Goal: Information Seeking & Learning: Learn about a topic

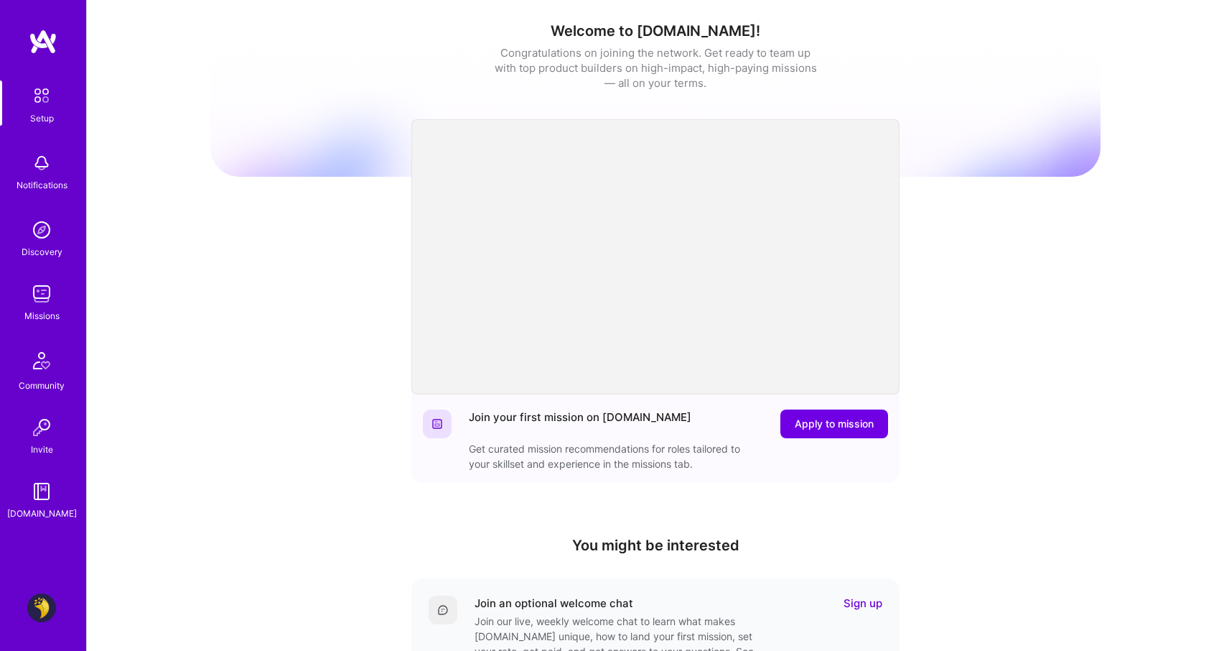
click at [32, 608] on img at bounding box center [41, 607] width 29 height 29
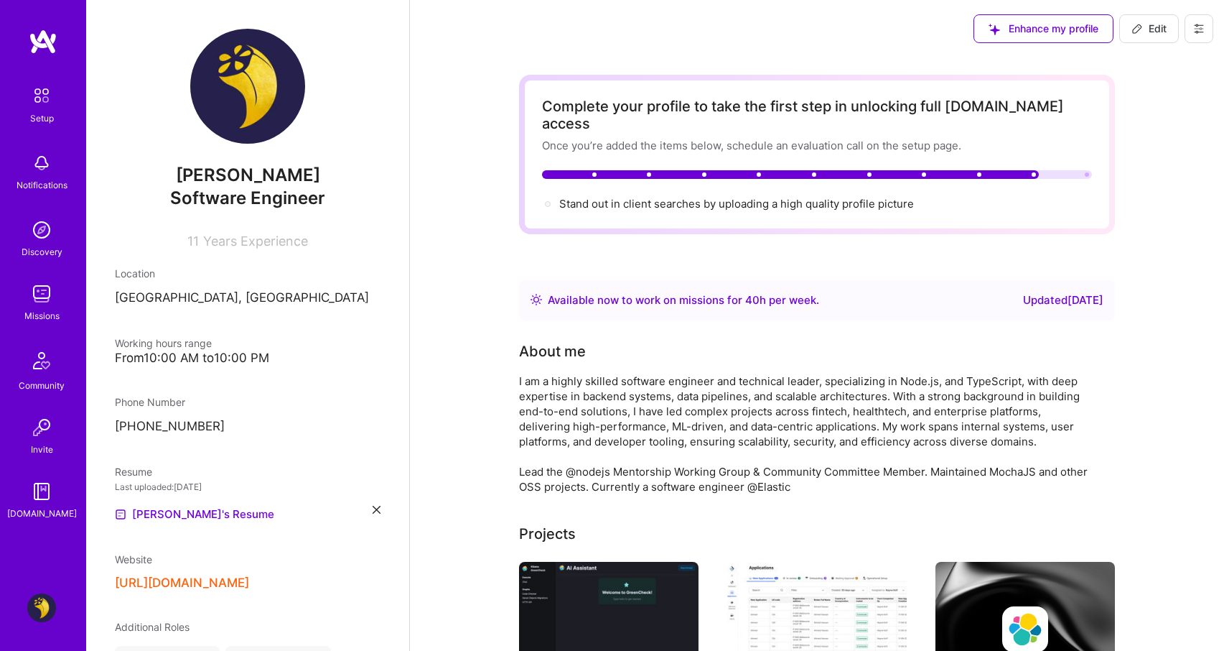
click at [373, 510] on icon at bounding box center [377, 510] width 8 height 8
click at [233, 512] on span "PDF file format" at bounding box center [193, 513] width 98 height 15
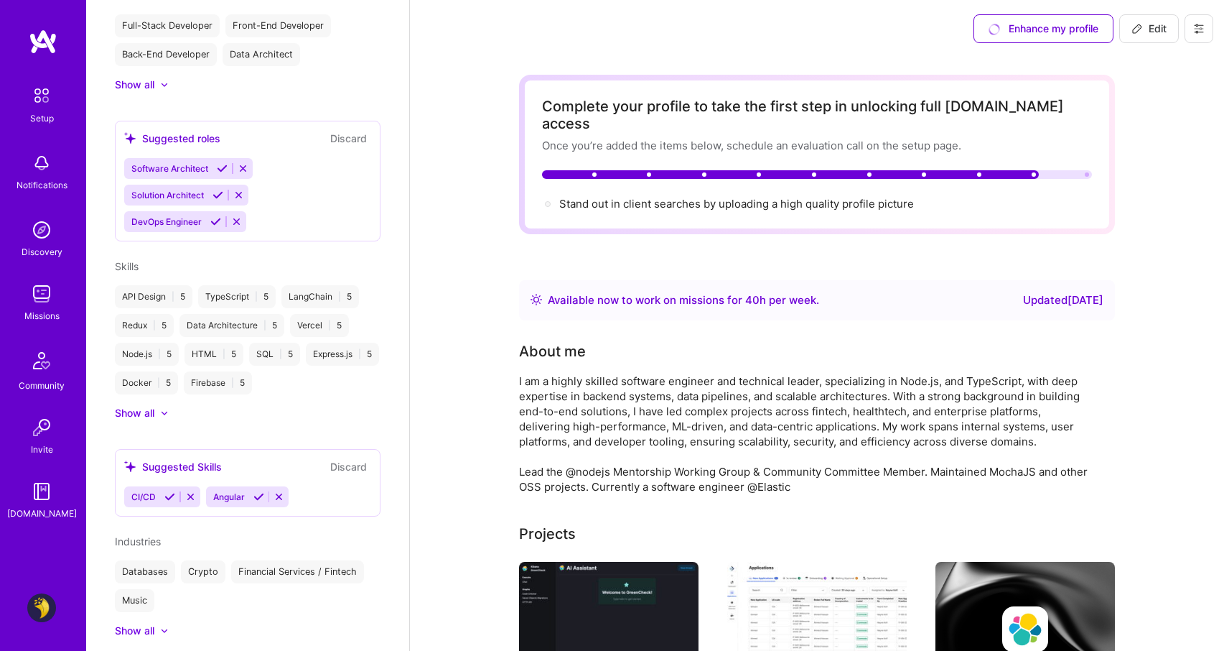
scroll to position [633, 0]
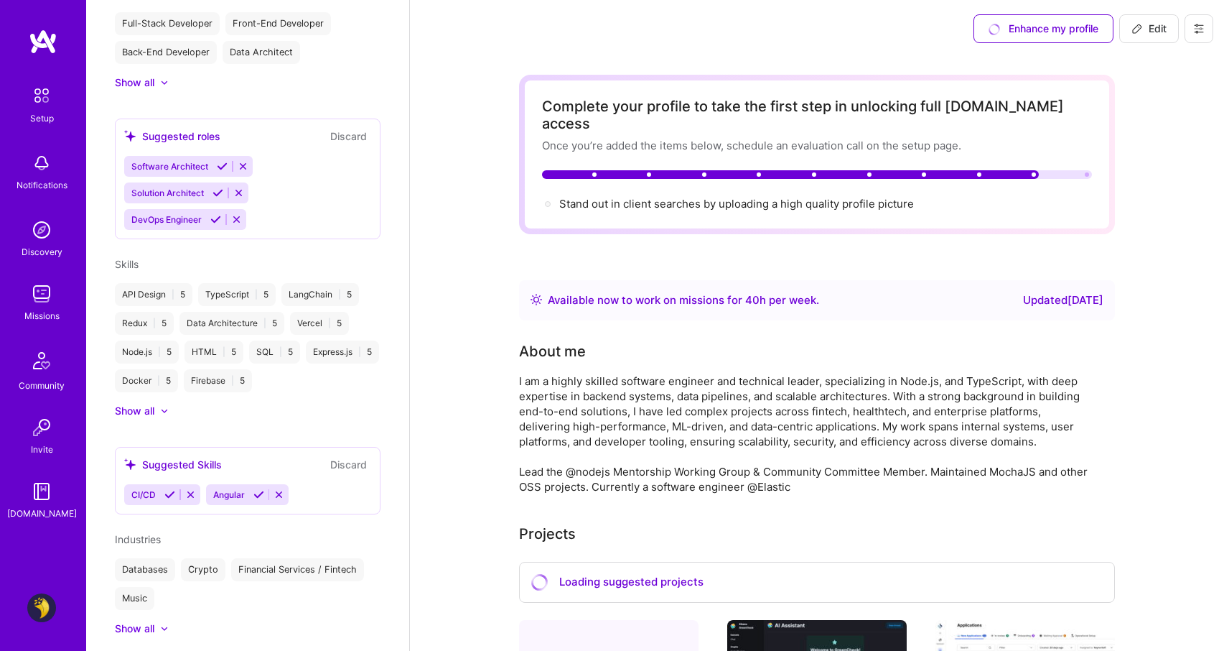
click at [281, 213] on div "Software Architect Solution Architect DevOps Engineer" at bounding box center [247, 193] width 247 height 74
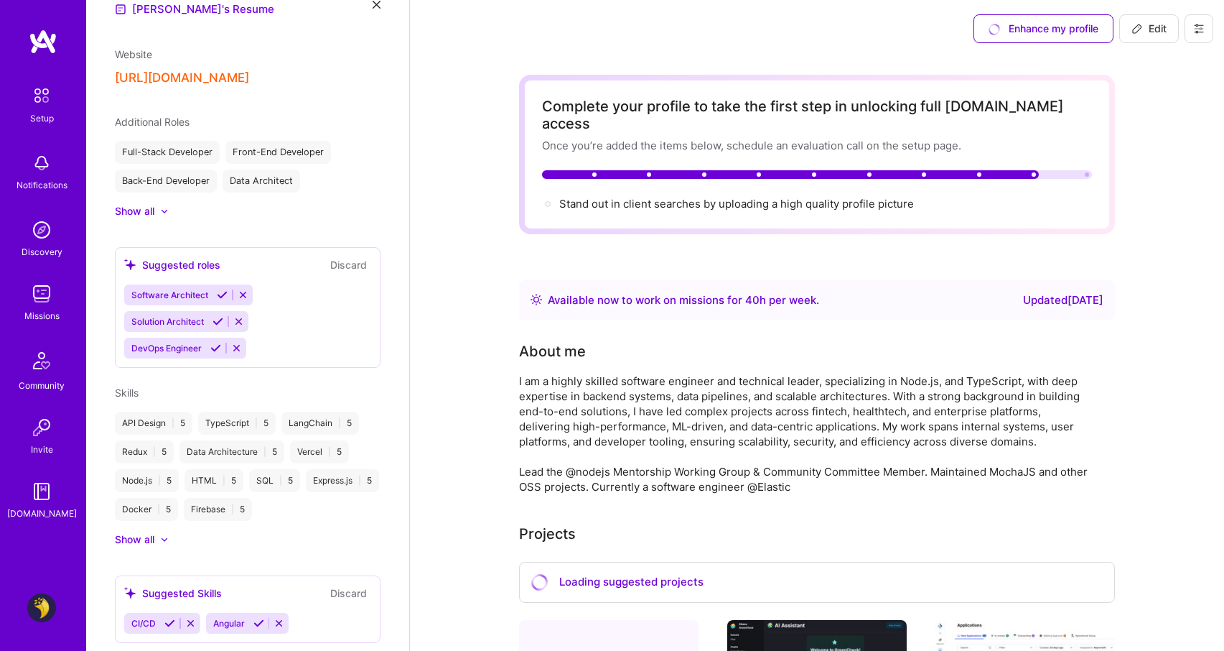
scroll to position [501, 0]
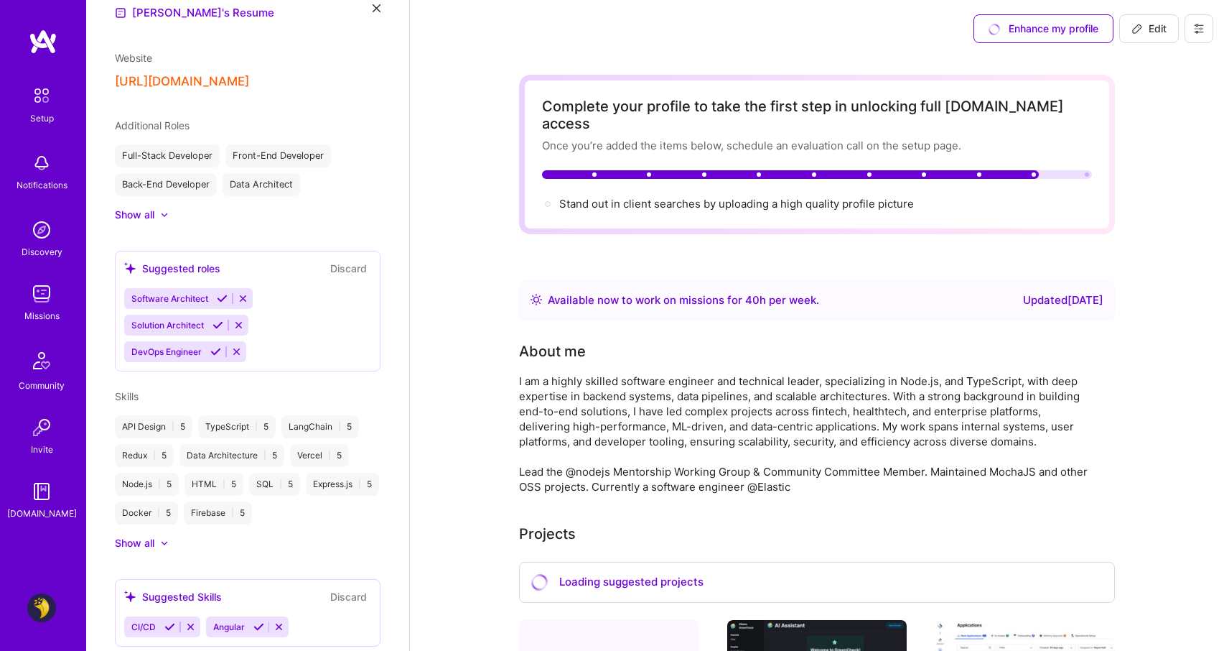
click at [168, 215] on div at bounding box center [164, 214] width 9 height 9
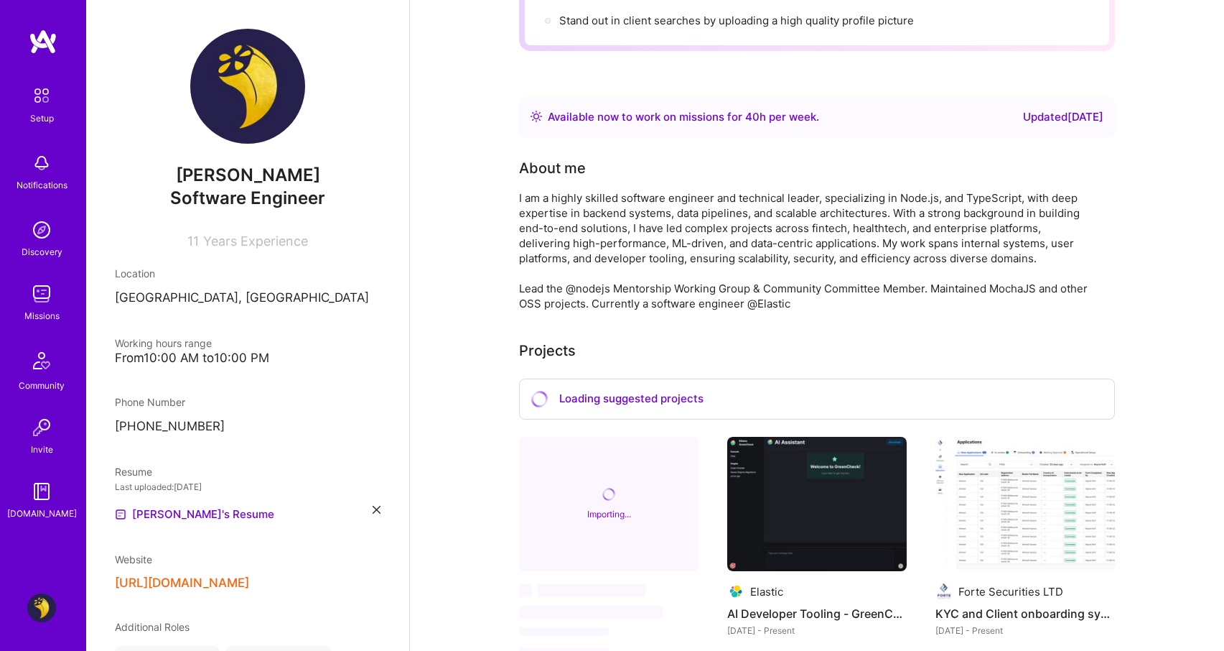
scroll to position [0, 0]
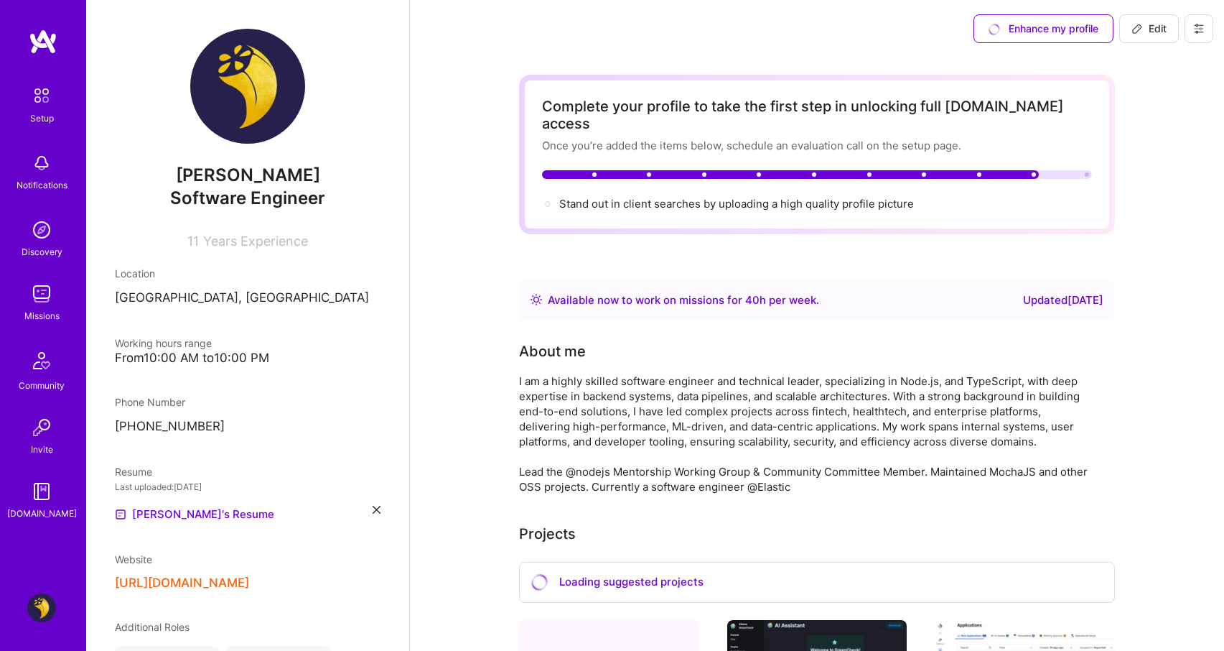
click at [1205, 25] on button at bounding box center [1199, 28] width 29 height 29
drag, startPoint x: 1166, startPoint y: 67, endPoint x: 1175, endPoint y: 96, distance: 29.5
click at [1175, 96] on div "Settings Payment method Log Out" at bounding box center [1160, 98] width 108 height 110
click at [1175, 96] on button "Payment method" at bounding box center [1160, 98] width 108 height 37
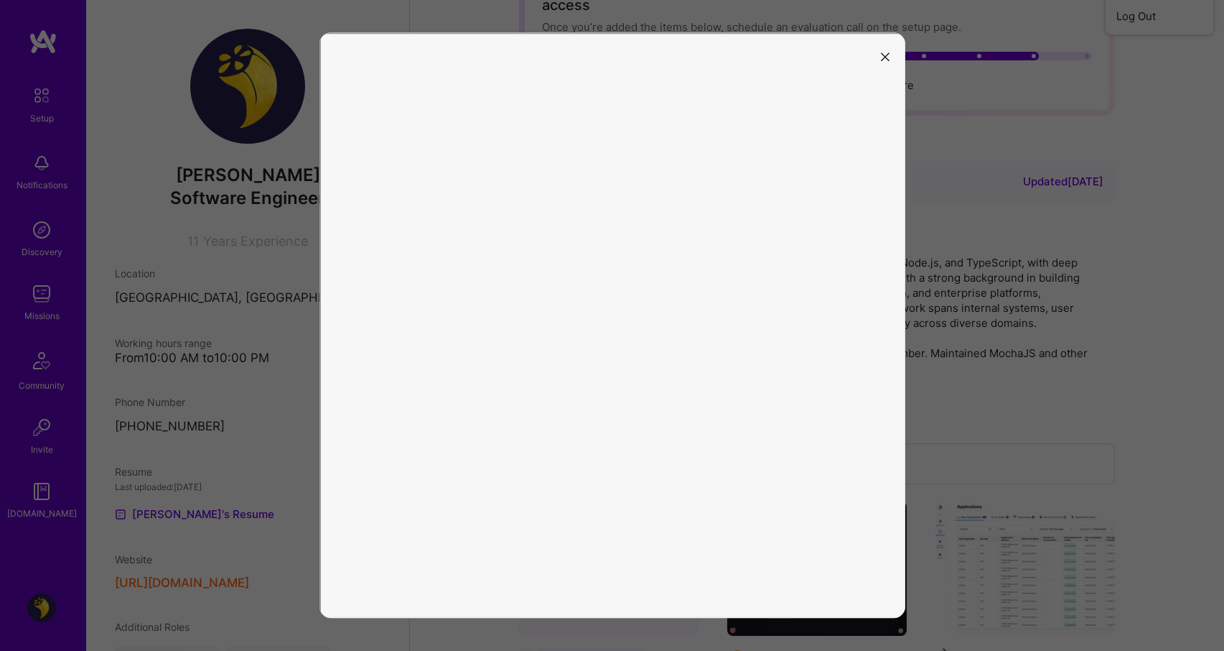
scroll to position [119, 0]
click at [884, 53] on icon "modal" at bounding box center [885, 56] width 9 height 9
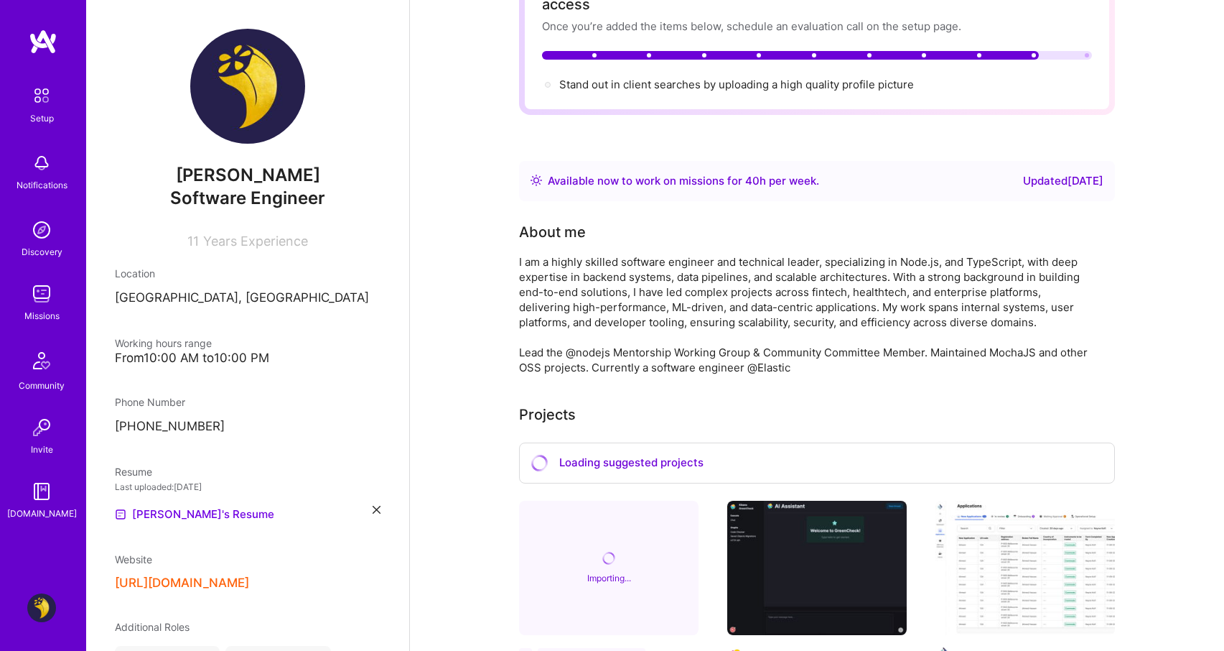
click at [49, 350] on img at bounding box center [41, 360] width 34 height 34
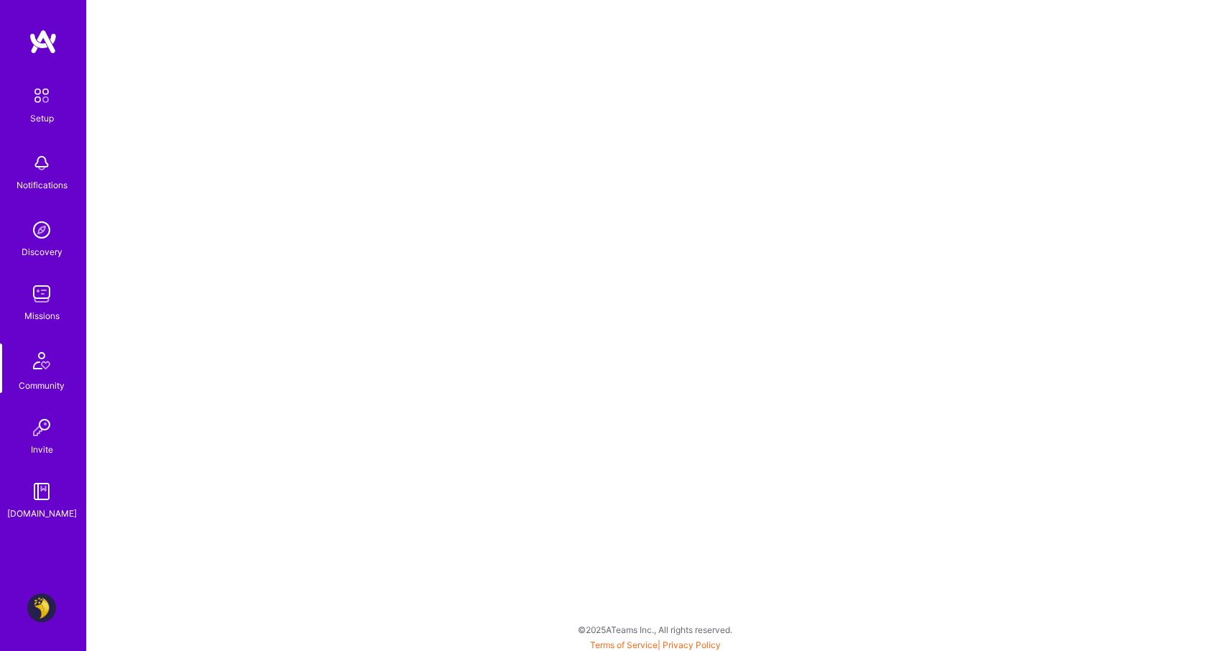
click at [45, 303] on img at bounding box center [41, 293] width 29 height 29
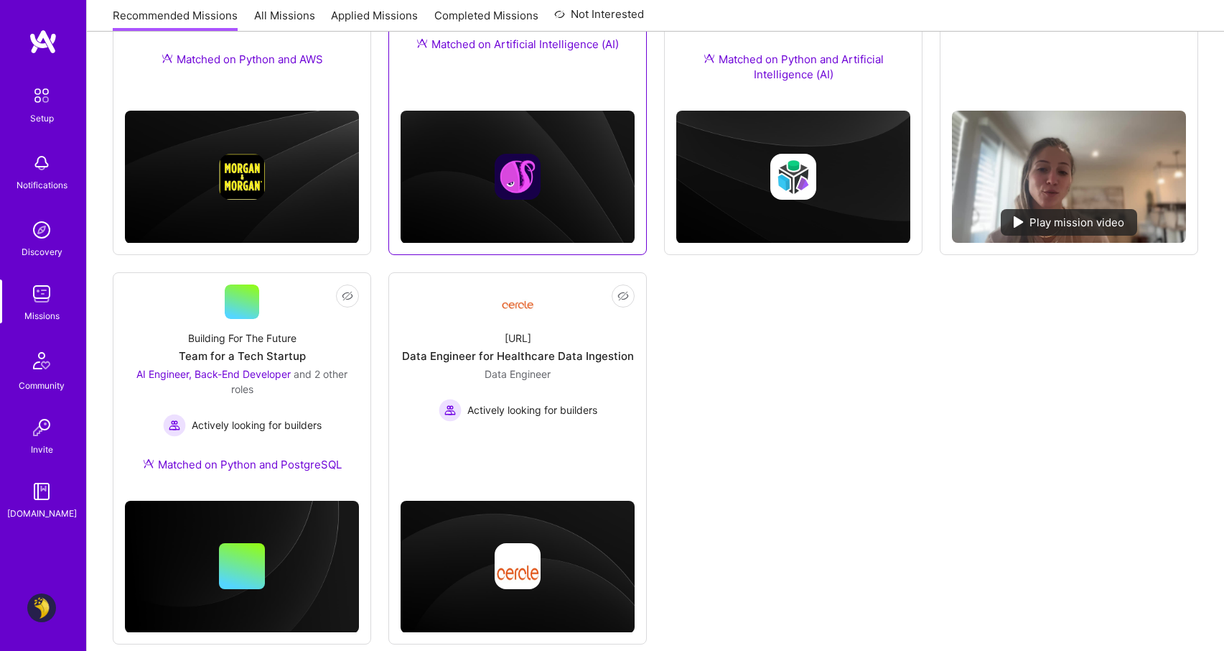
scroll to position [386, 0]
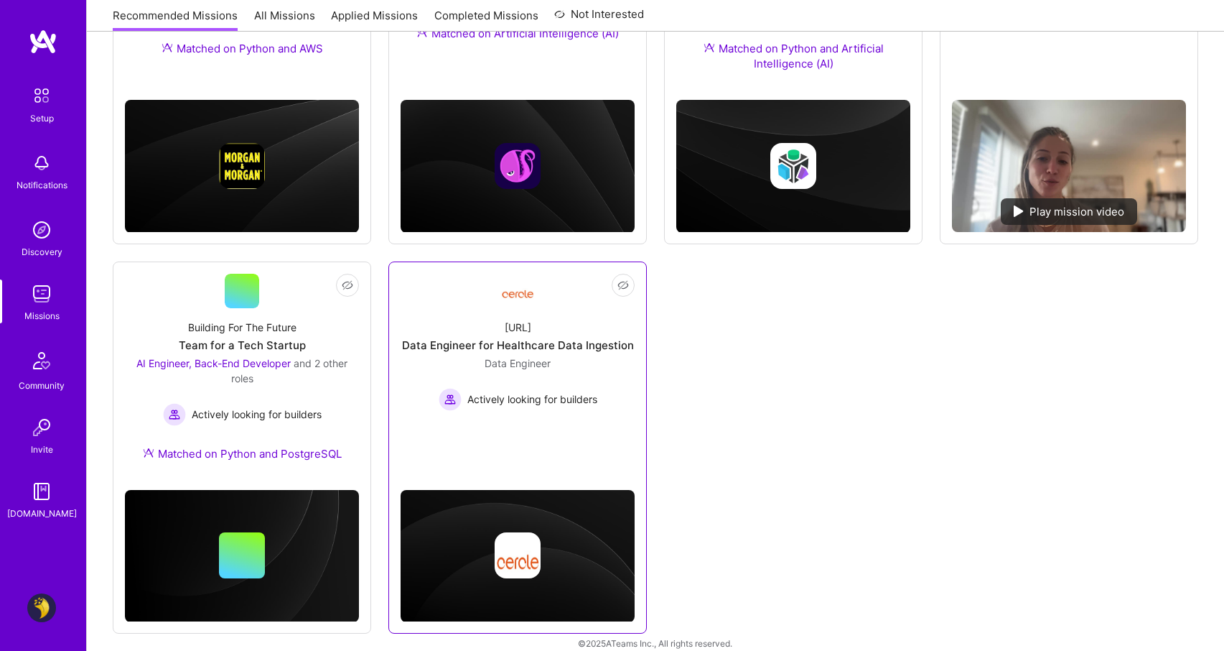
click at [562, 424] on link "Not Interested [URL] Data Engineer for Healthcare Data Ingestion Data Engineer …" at bounding box center [518, 358] width 234 height 168
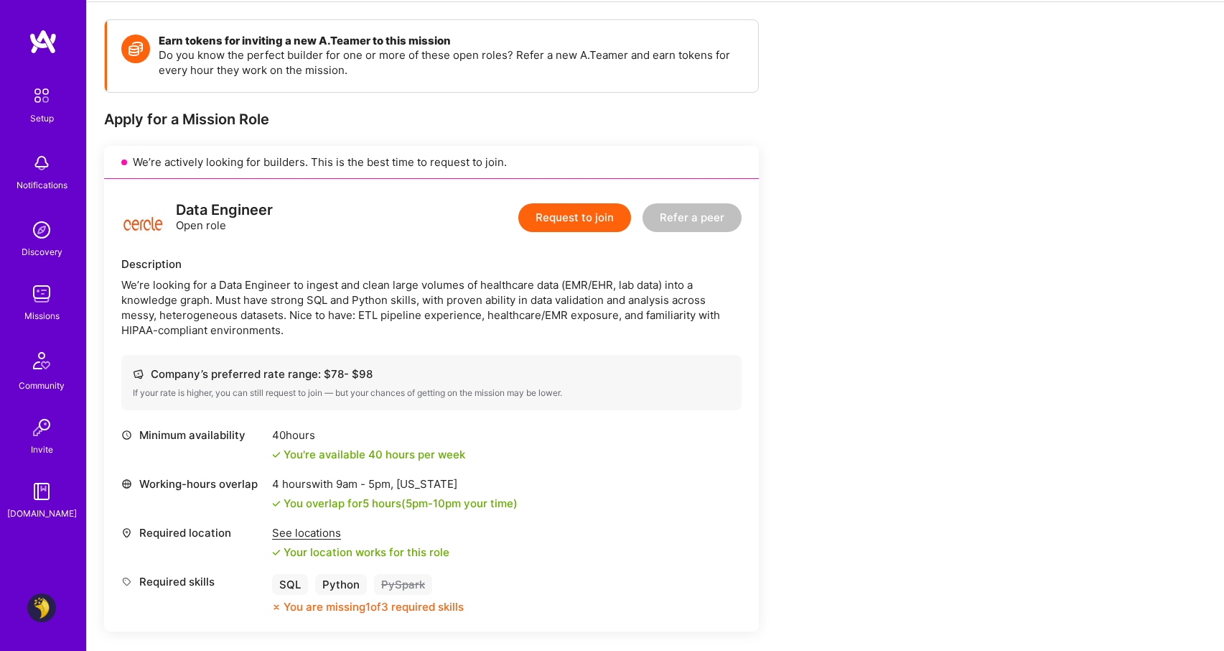
scroll to position [191, 0]
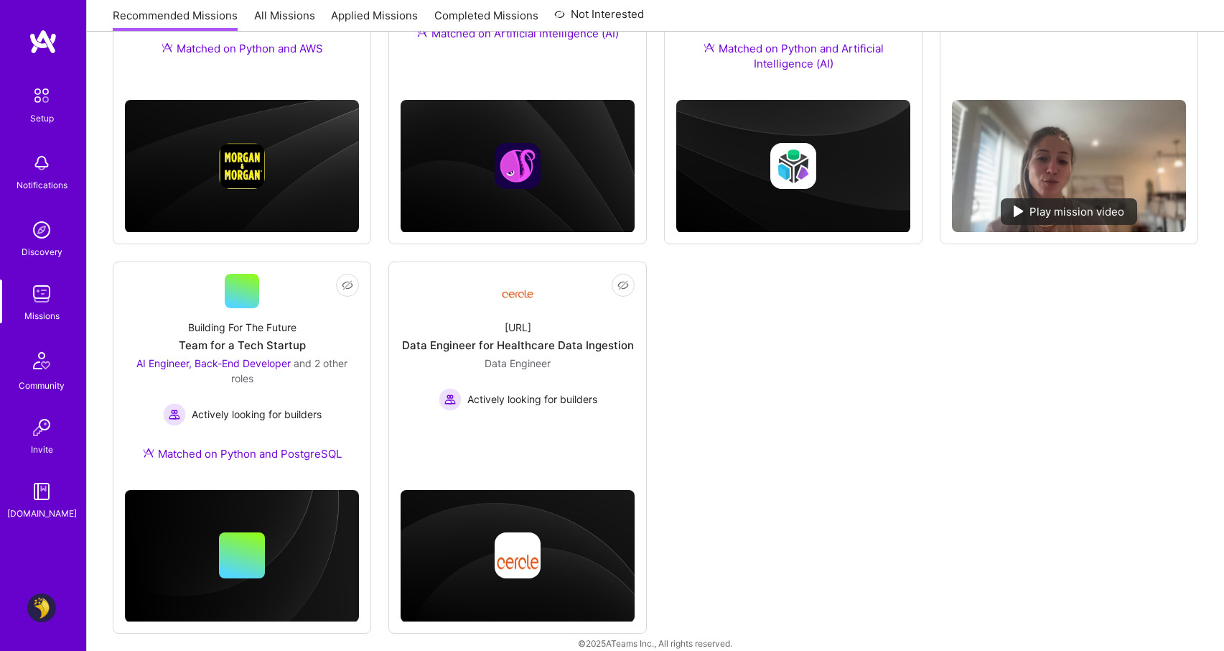
scroll to position [403, 0]
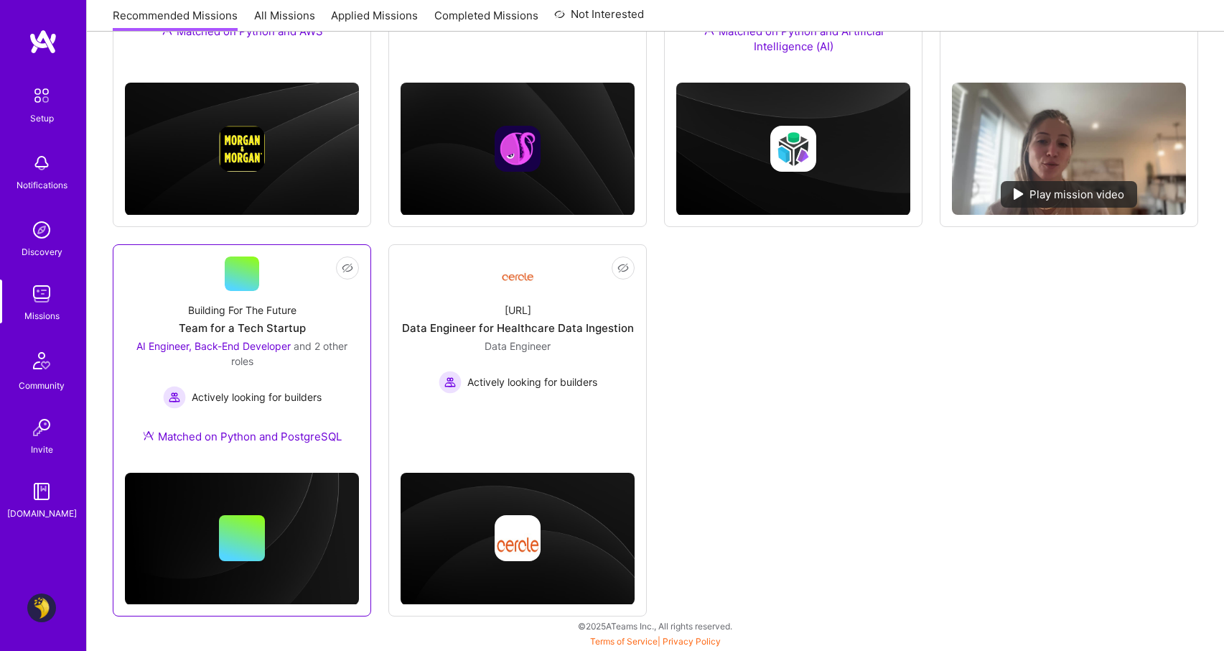
click at [297, 378] on div "AI Engineer, Back-End Developer and 2 other roles Actively looking for builders" at bounding box center [242, 373] width 234 height 70
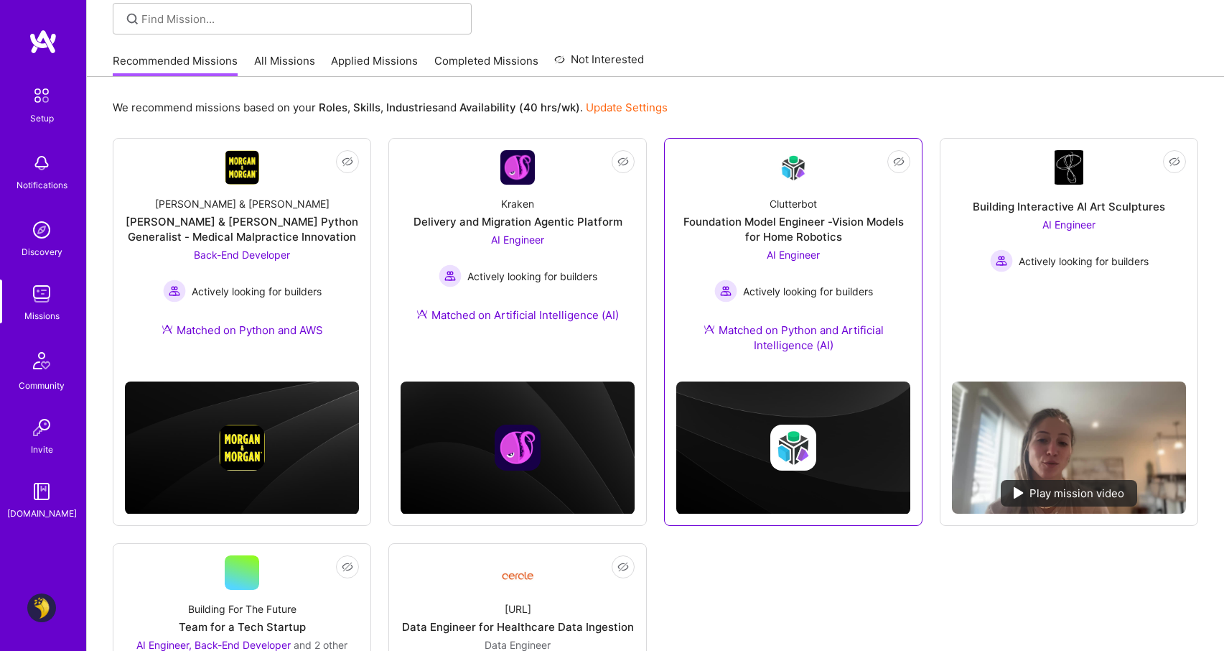
scroll to position [93, 0]
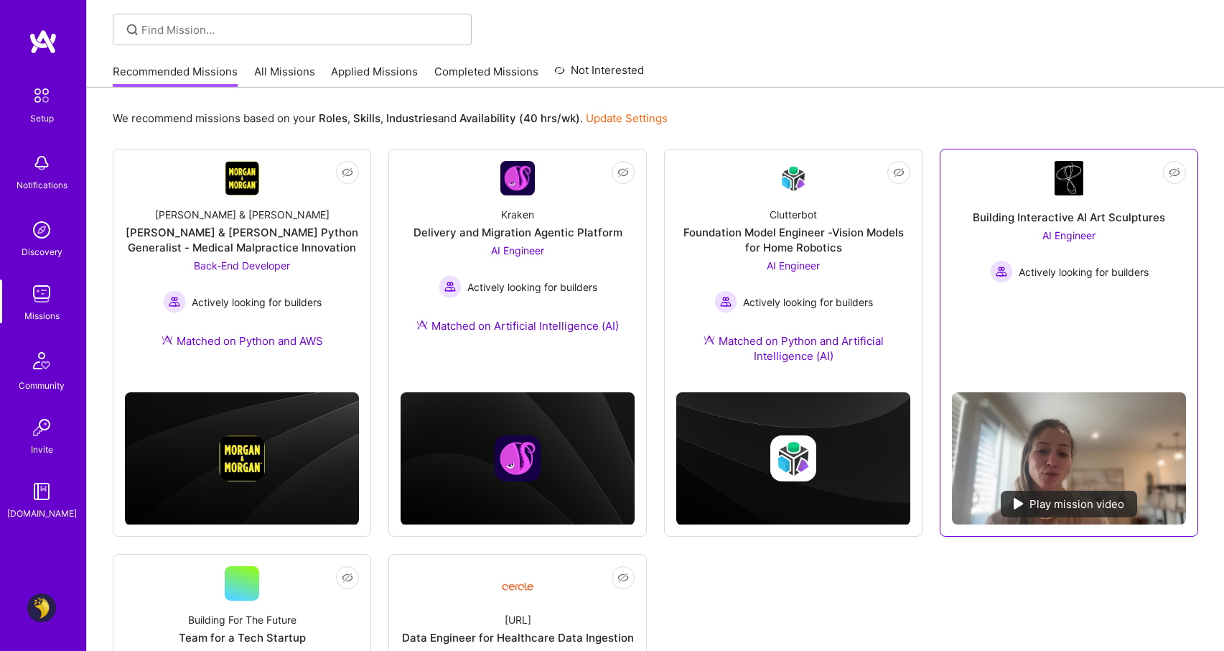
click at [1091, 302] on link "Not Interested Building Interactive AI Art Sculptures AI Engineer Actively look…" at bounding box center [1069, 271] width 234 height 220
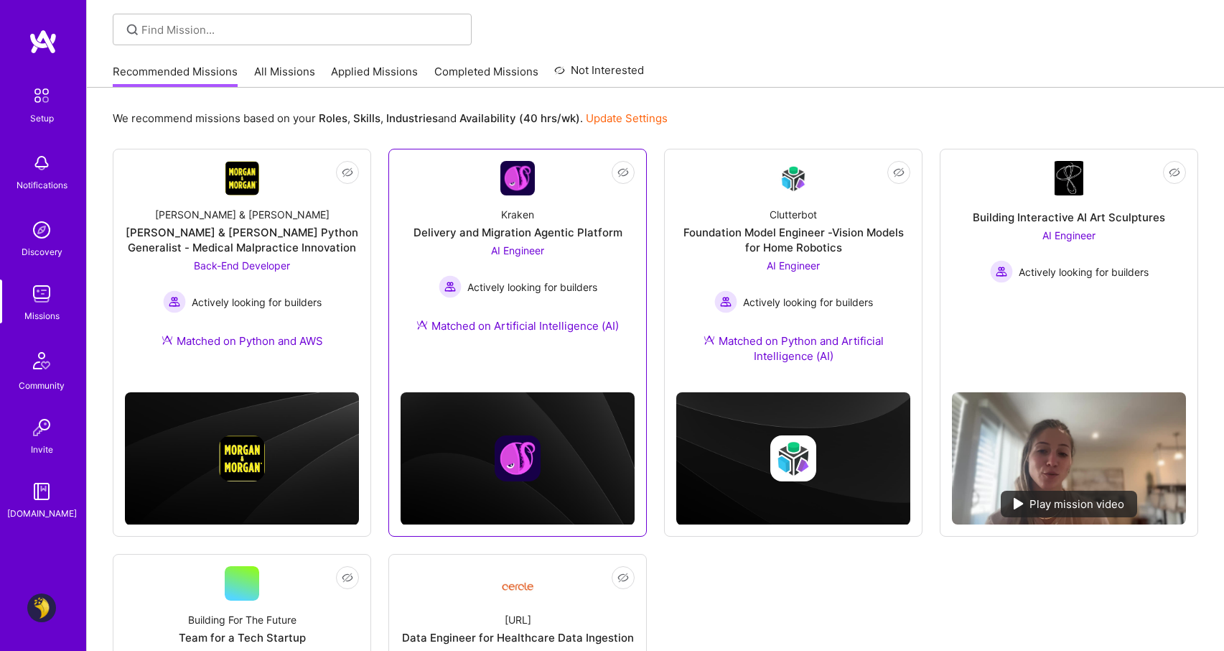
scroll to position [52, 0]
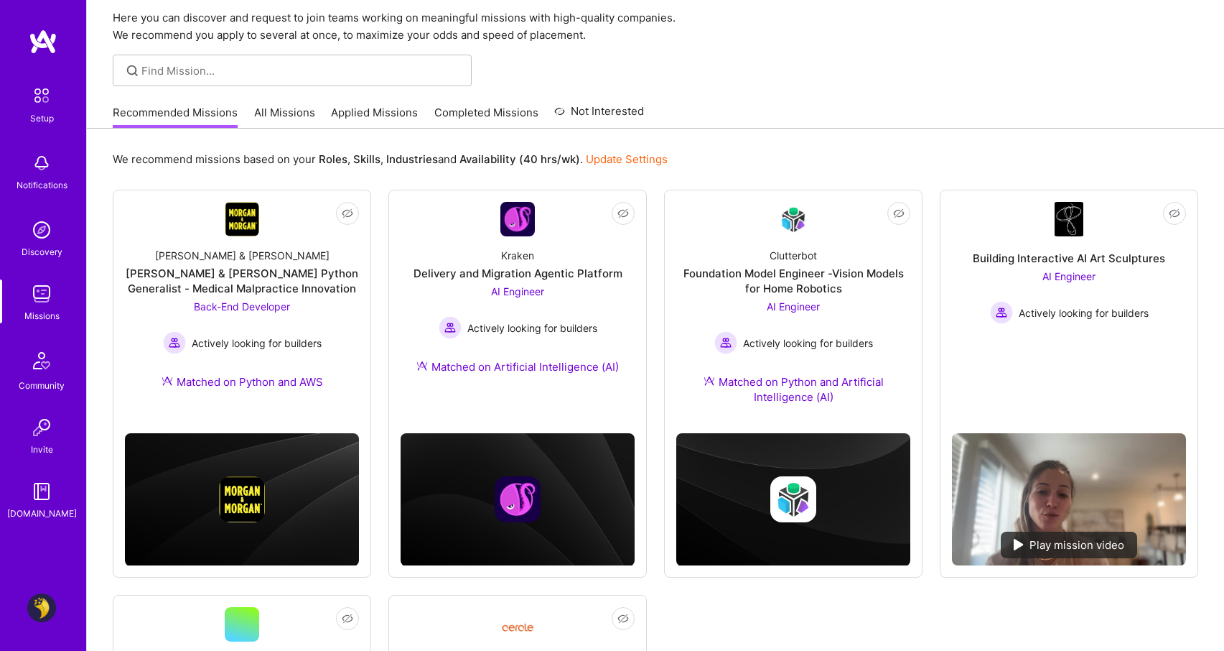
click at [304, 115] on link "All Missions" at bounding box center [284, 117] width 61 height 24
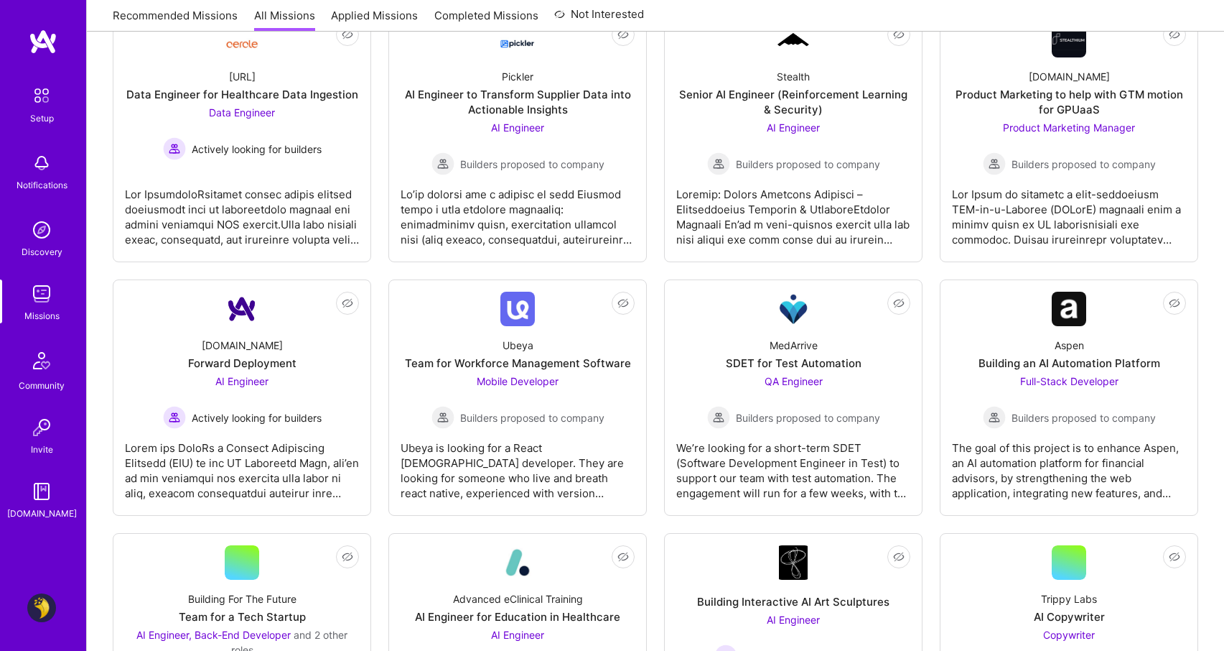
scroll to position [275, 0]
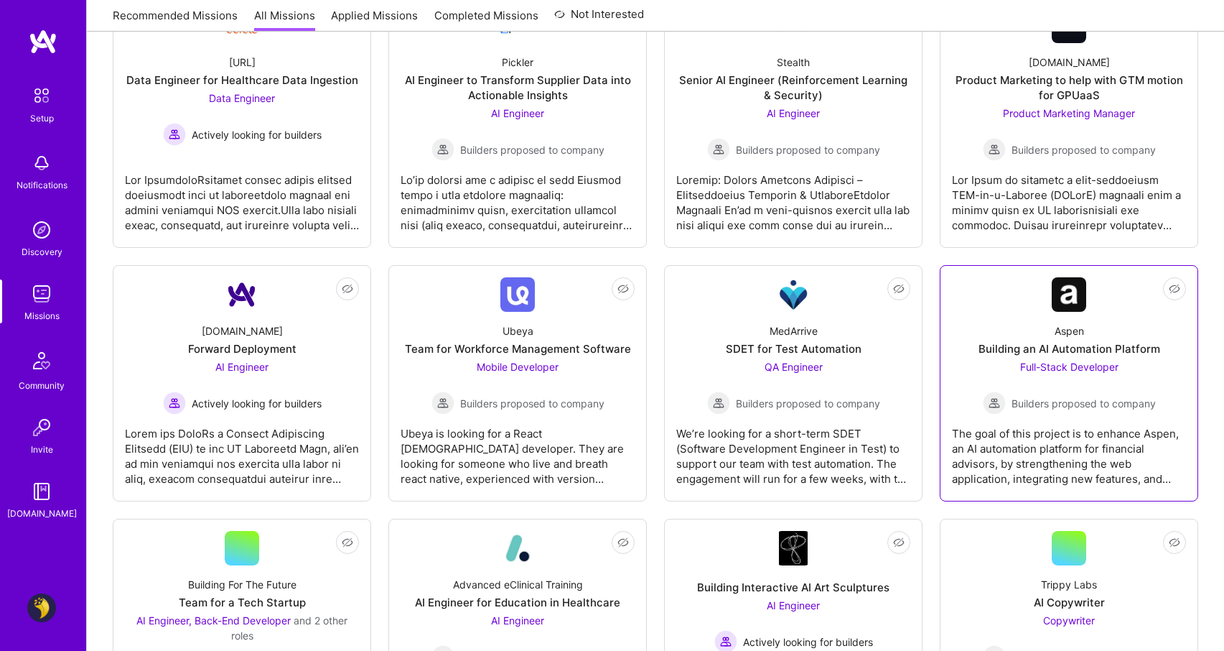
click at [1042, 418] on div "The goal of this project is to enhance Aspen, an AI automation platform for fin…" at bounding box center [1069, 450] width 234 height 72
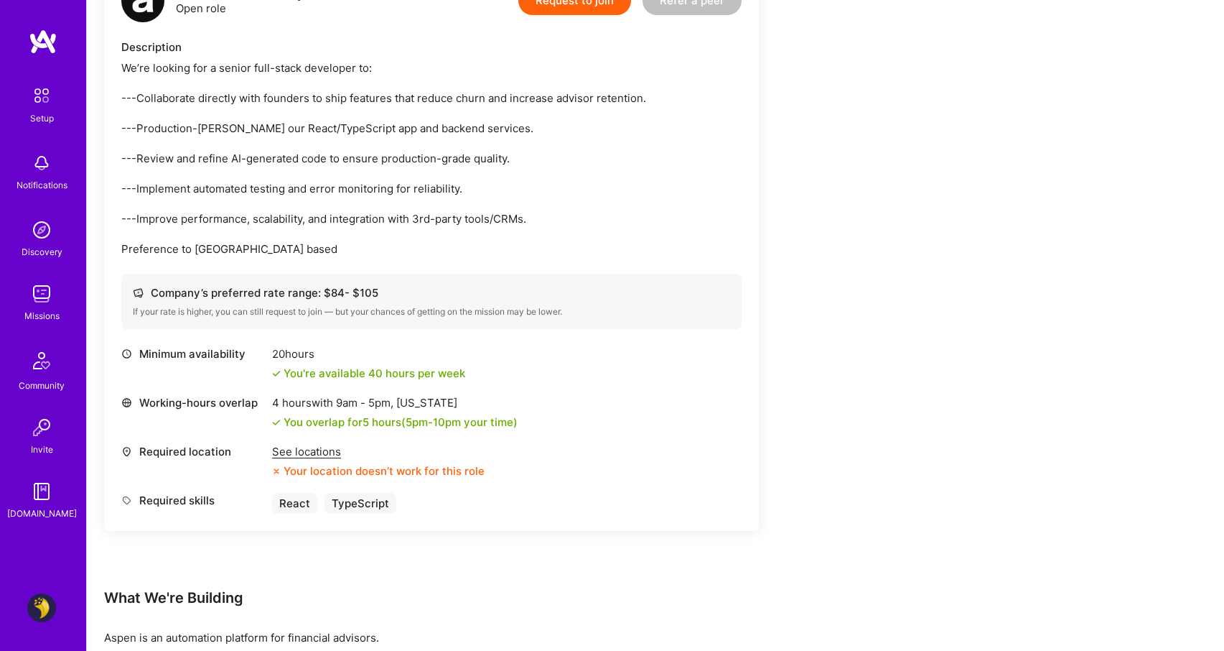
scroll to position [438, 0]
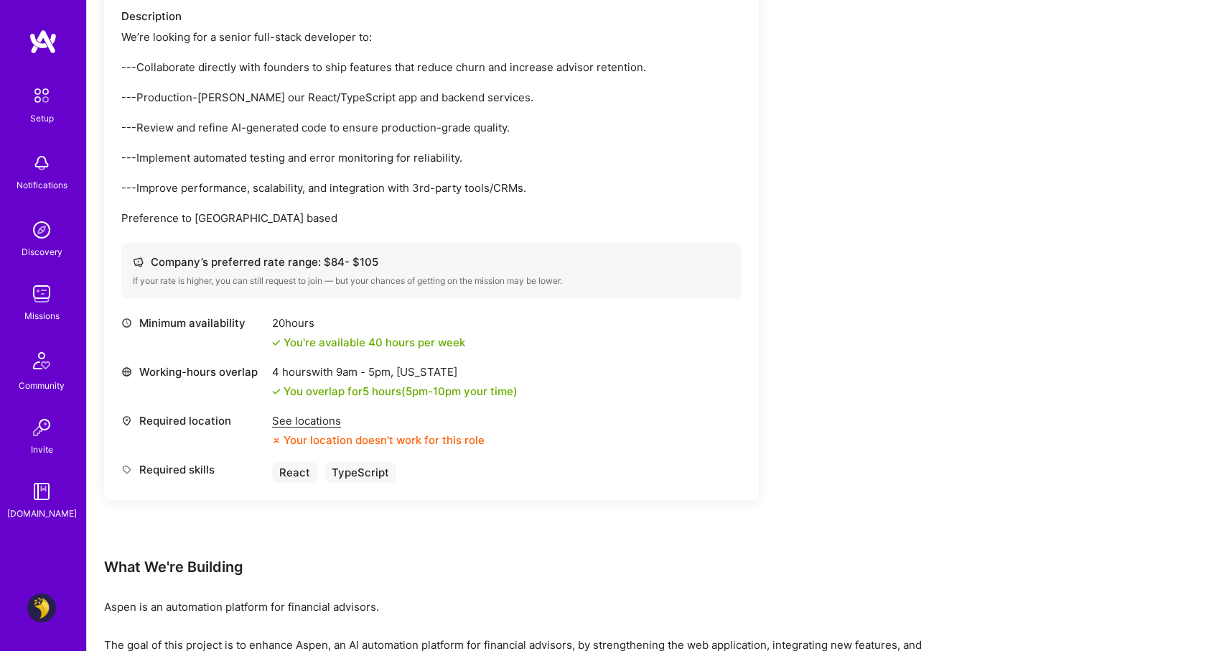
click at [300, 419] on div "See locations" at bounding box center [378, 420] width 213 height 15
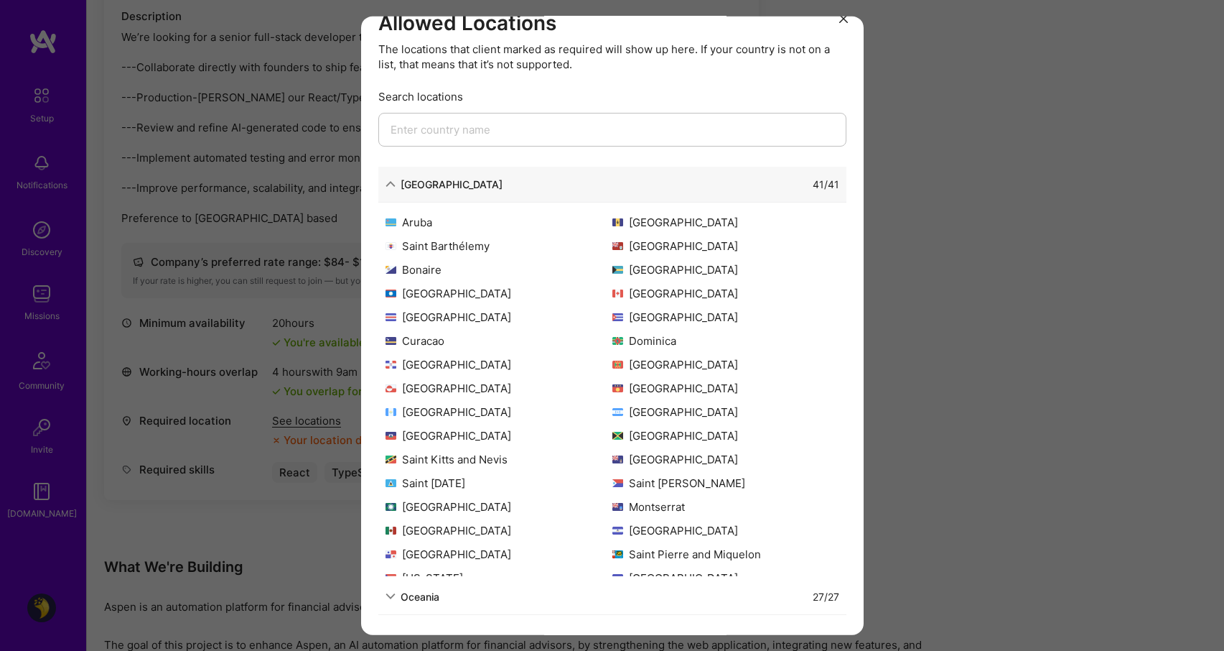
scroll to position [0, 0]
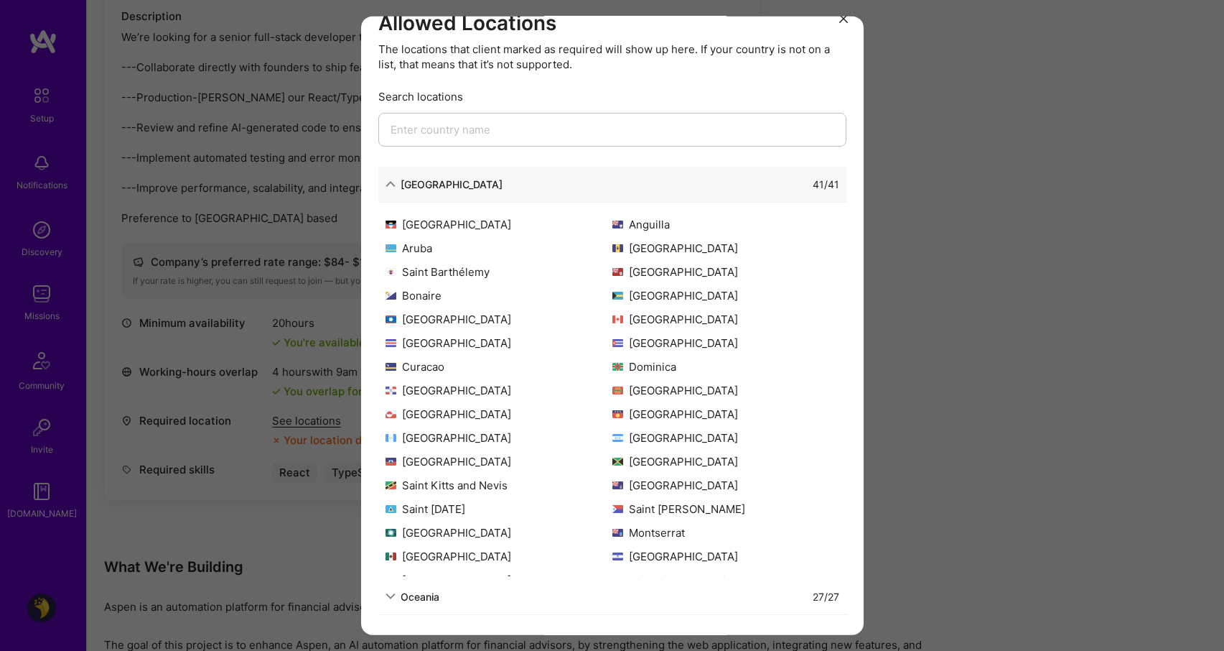
click at [289, 487] on div "Allowed Locations The locations that client marked as required will show up her…" at bounding box center [612, 325] width 1224 height 651
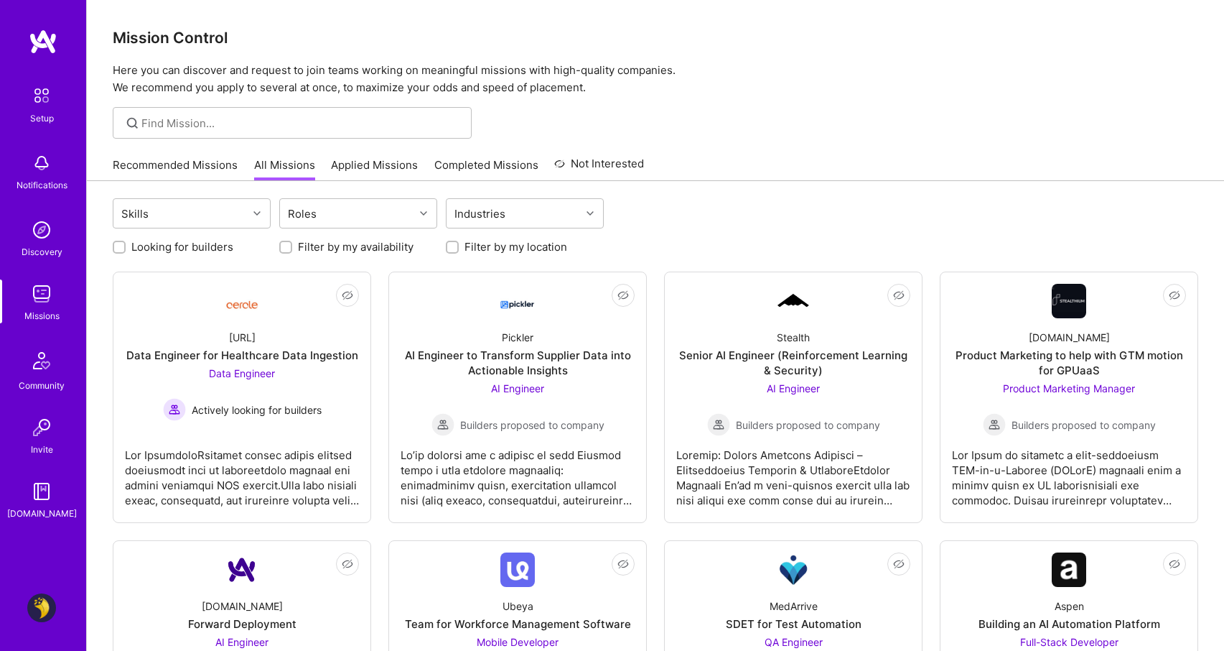
click at [383, 171] on link "Applied Missions" at bounding box center [374, 169] width 87 height 24
